Goal: Find specific page/section: Find specific page/section

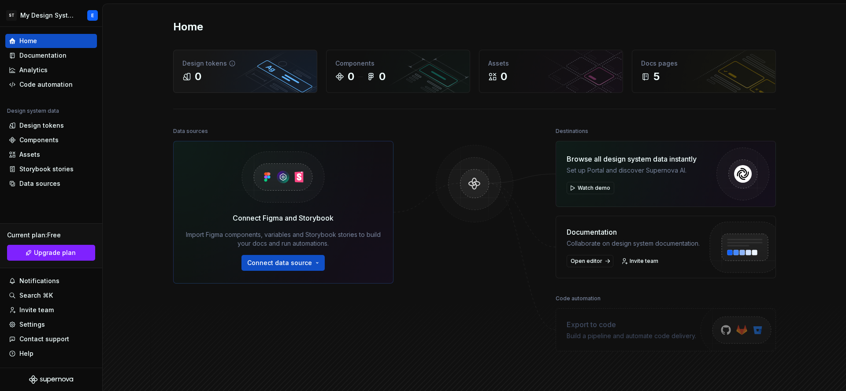
click at [216, 76] on div "0" at bounding box center [246, 77] width 126 height 14
